Goal: Communication & Community: Participate in discussion

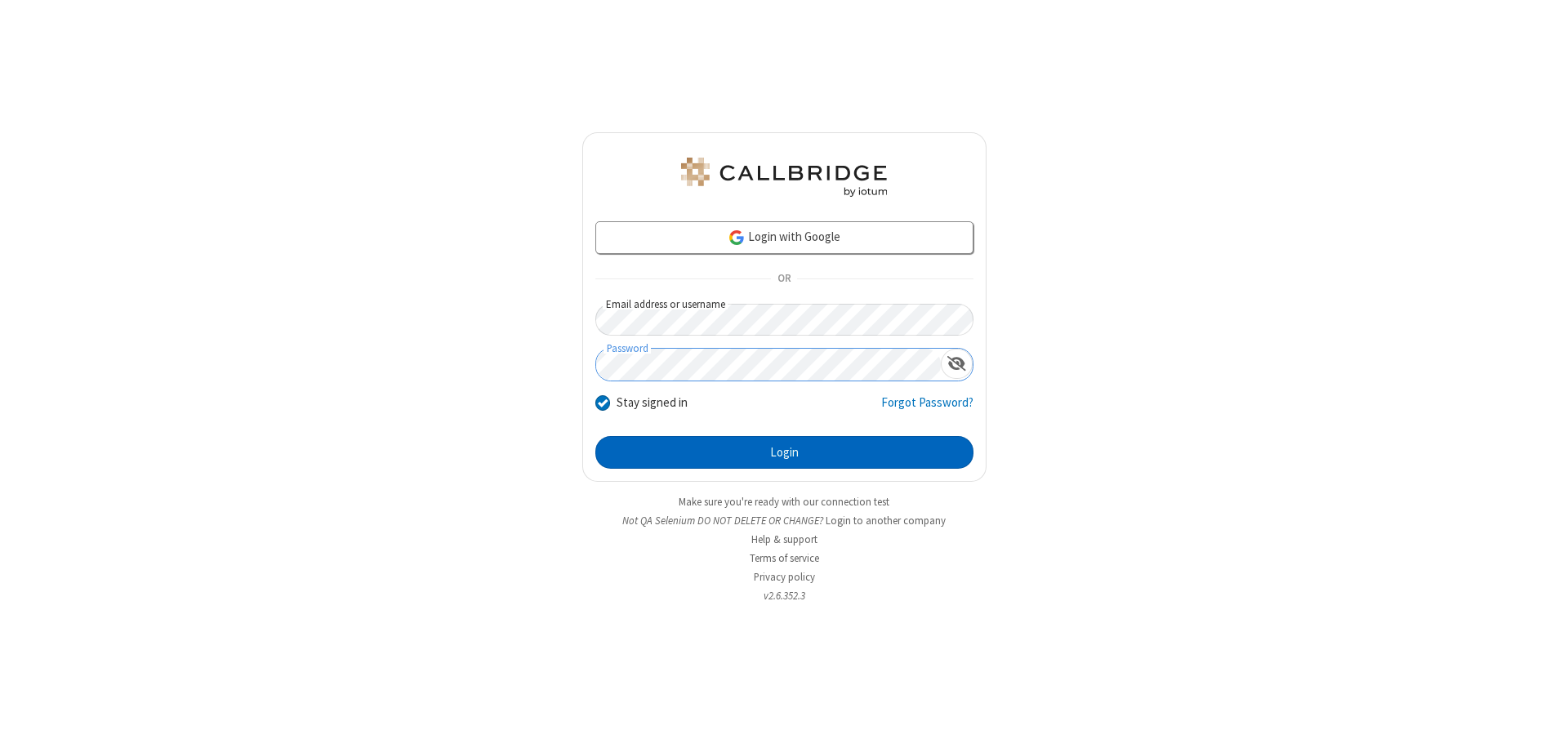
click at [784, 452] on button "Login" at bounding box center [784, 452] width 378 height 33
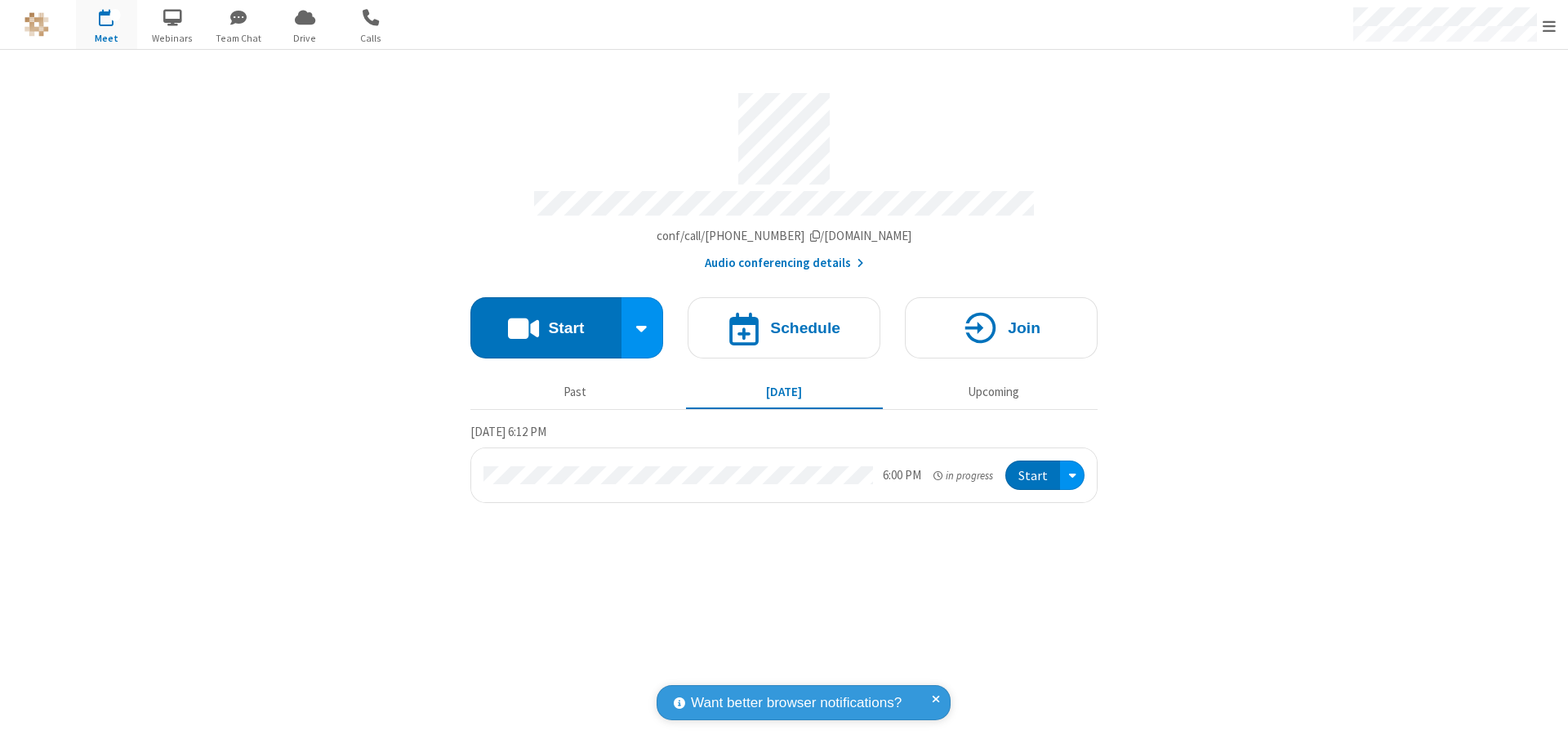
click at [545, 320] on button "Start" at bounding box center [546, 327] width 151 height 61
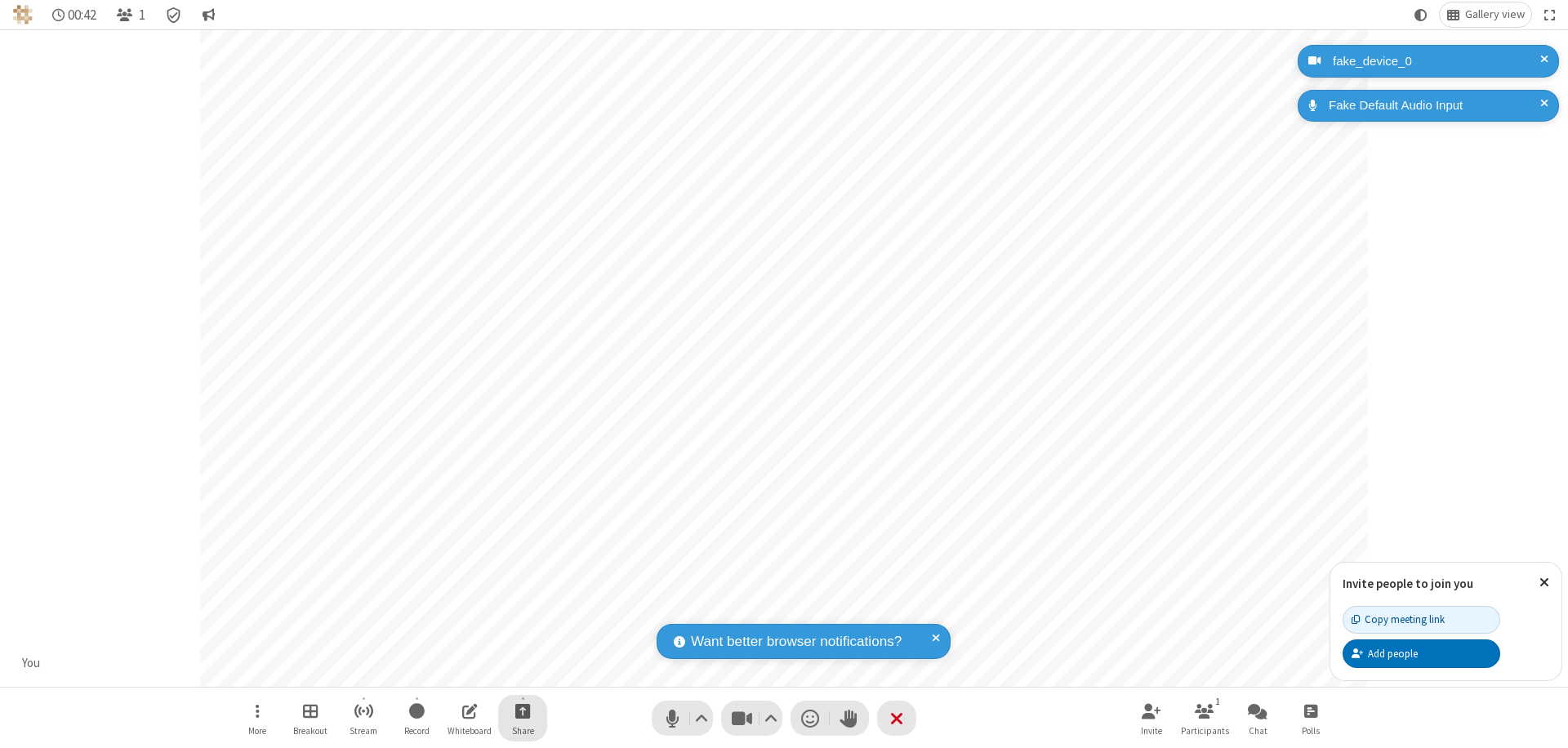
click at [523, 711] on span "Start sharing" at bounding box center [523, 711] width 16 height 20
click at [522, 611] on span "Share additional camera" at bounding box center [533, 615] width 121 height 14
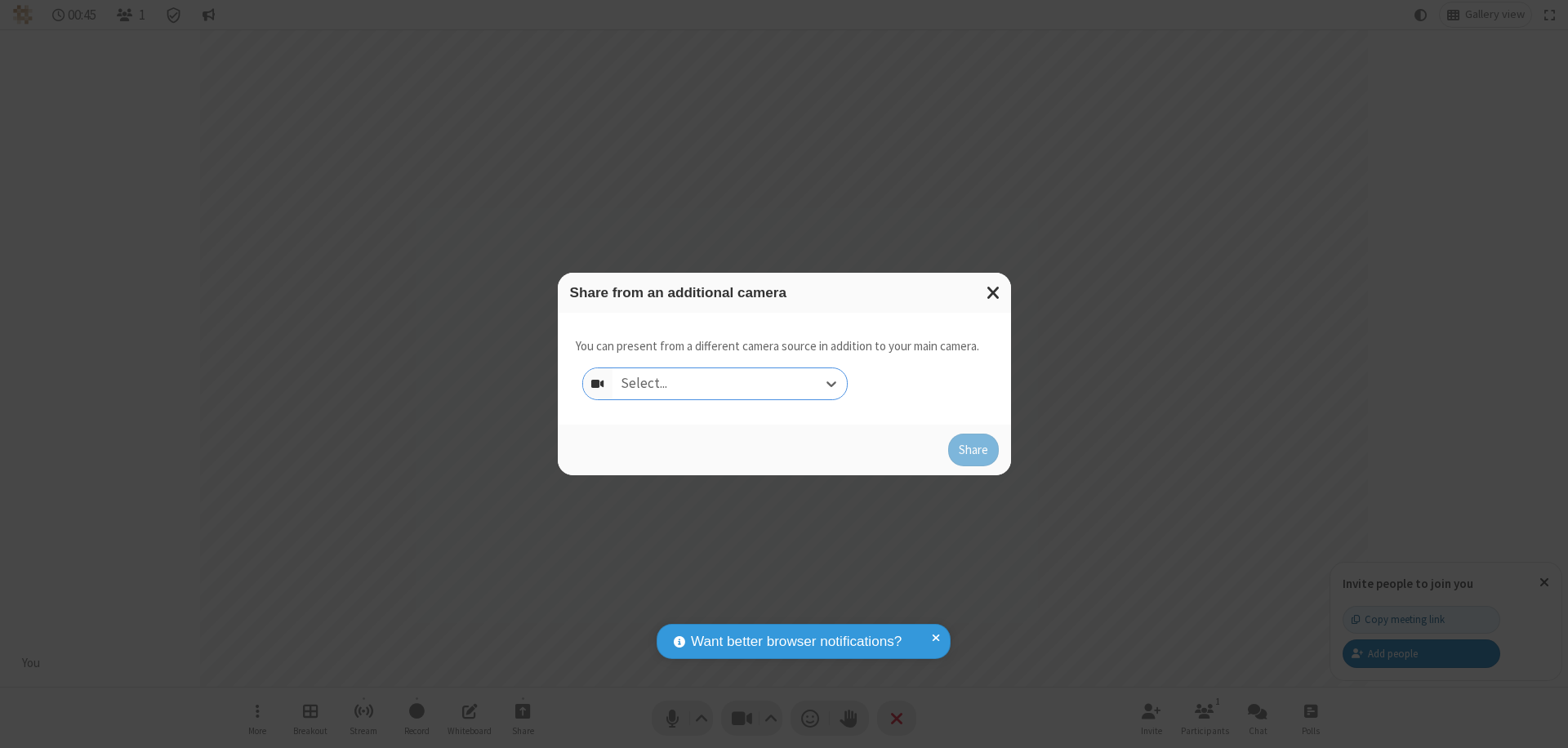
click at [729, 384] on div "Select..." at bounding box center [729, 384] width 234 height 31
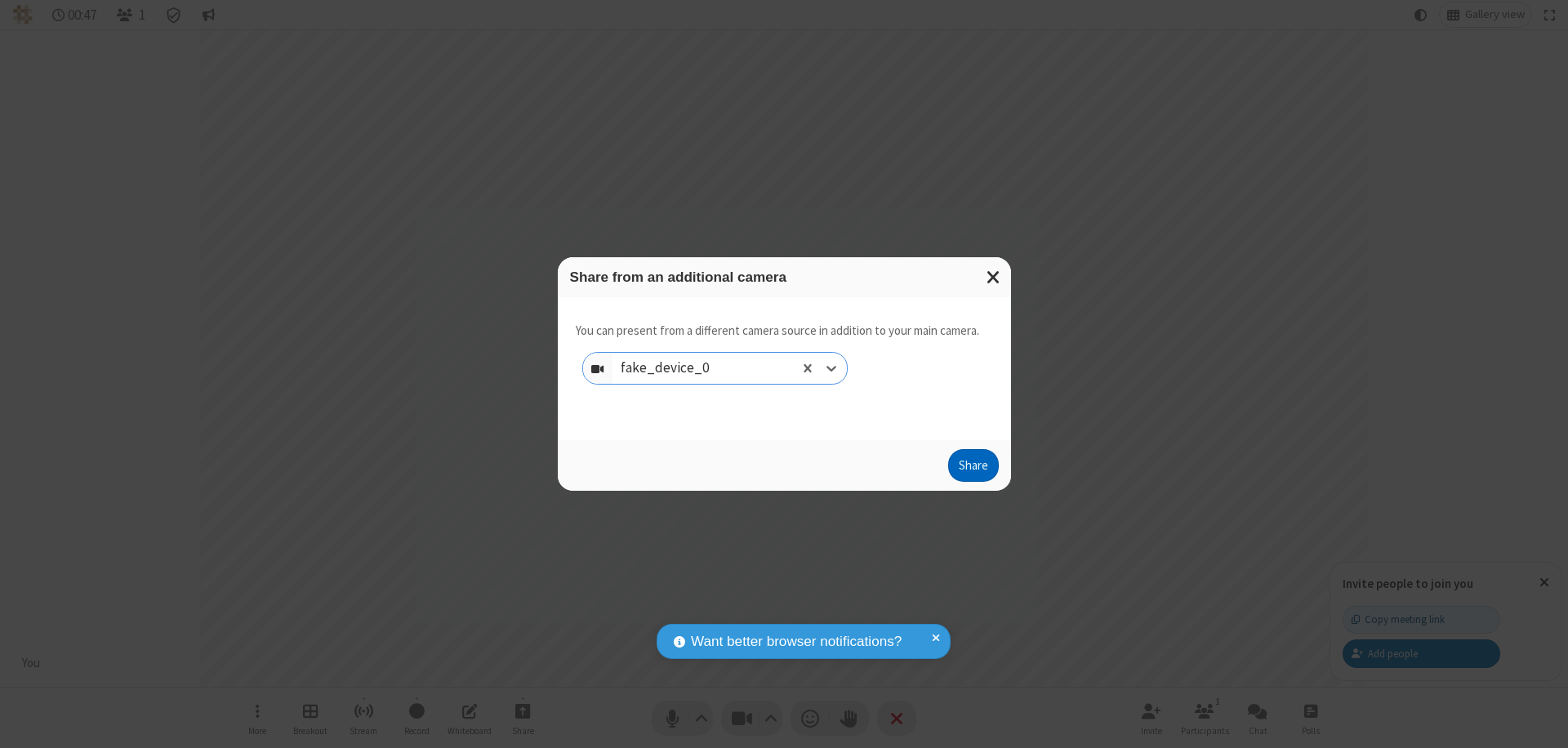
click at [972, 469] on button "Share" at bounding box center [973, 465] width 51 height 33
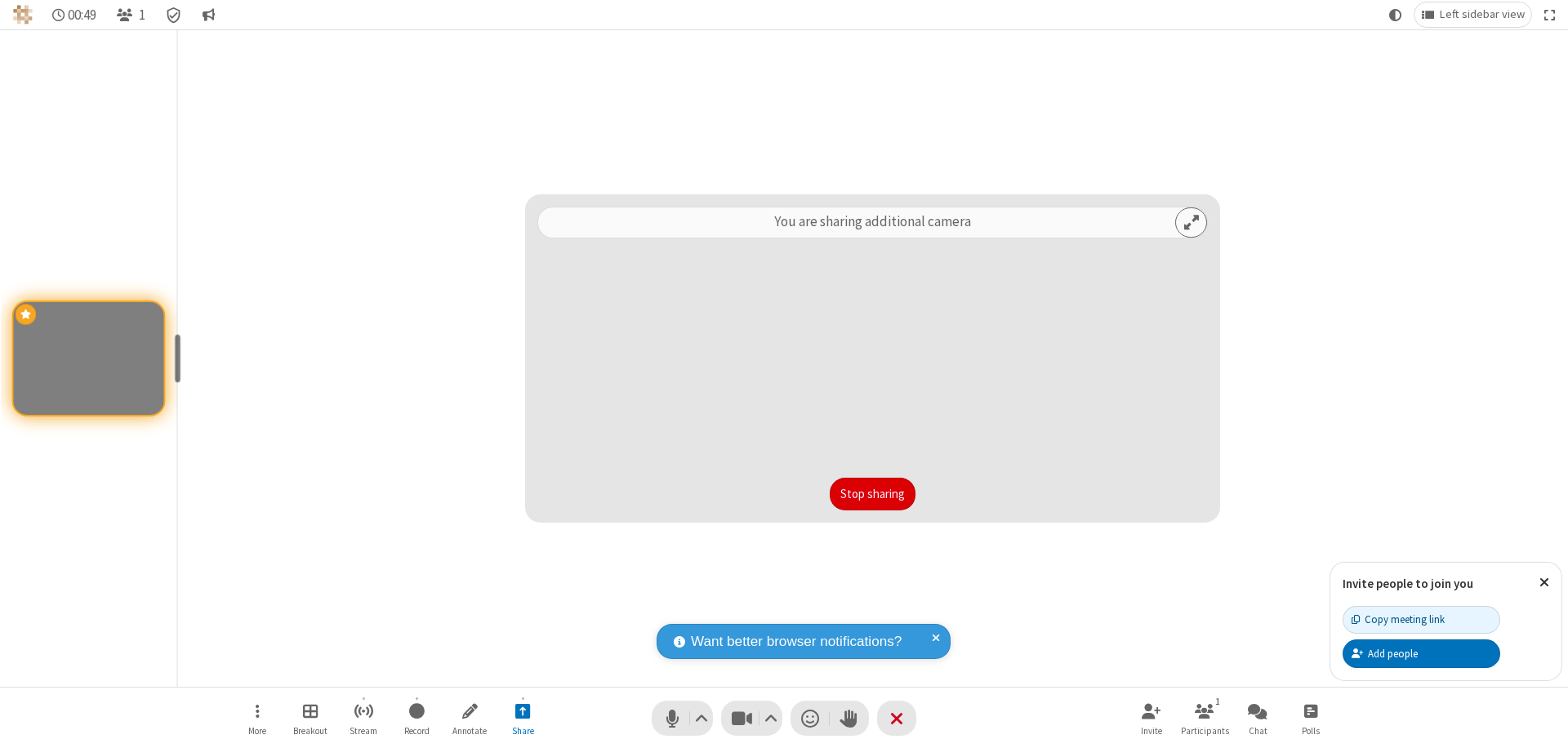
click at [872, 494] on button "Stop sharing" at bounding box center [872, 494] width 86 height 33
click at [523, 711] on span "Stop sharing additional camera" at bounding box center [523, 711] width 16 height 20
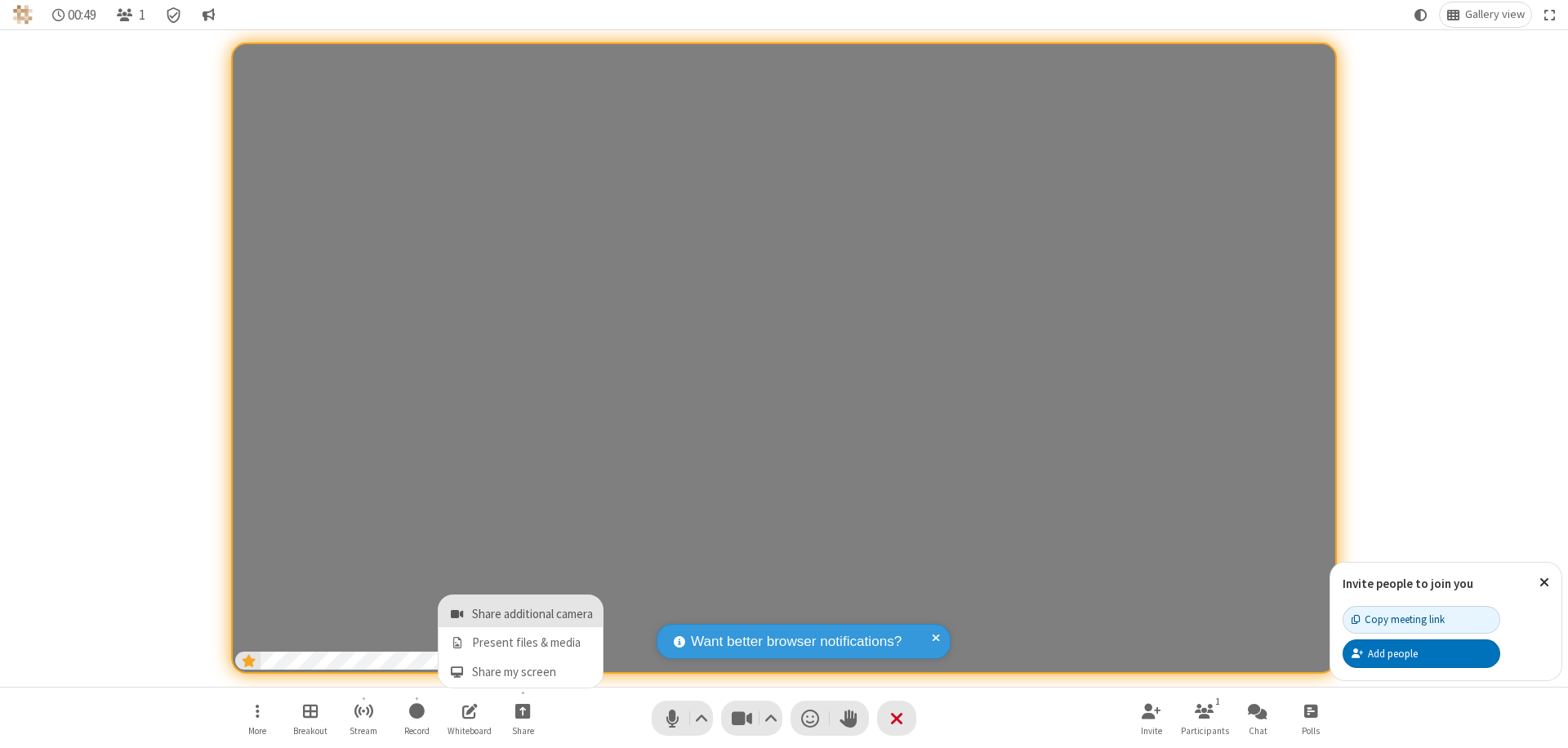
click at [522, 611] on span "Share additional camera" at bounding box center [533, 615] width 121 height 14
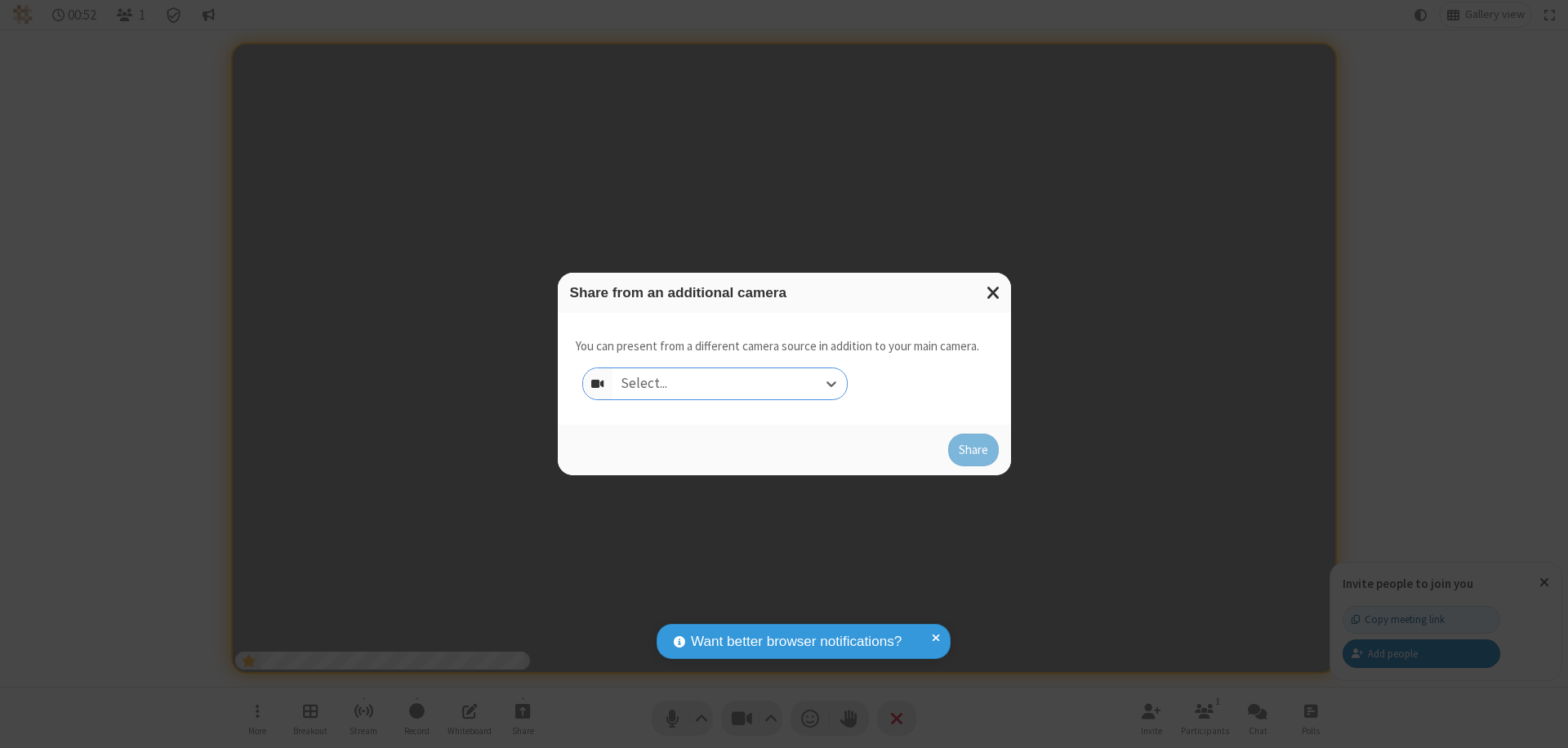
click at [729, 384] on div "Select..." at bounding box center [729, 384] width 234 height 31
